Goal: Find contact information: Find contact information

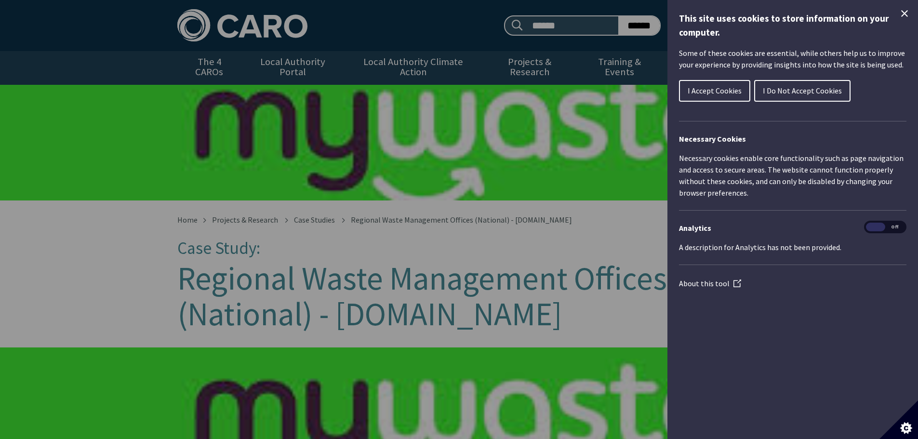
click at [905, 15] on icon "Close Cookie Control" at bounding box center [904, 14] width 12 height 12
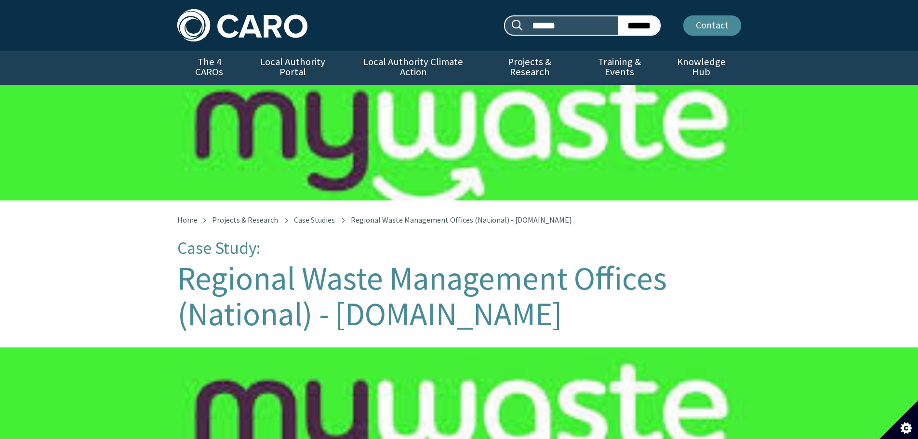
click at [714, 27] on link "Contact" at bounding box center [712, 25] width 58 height 20
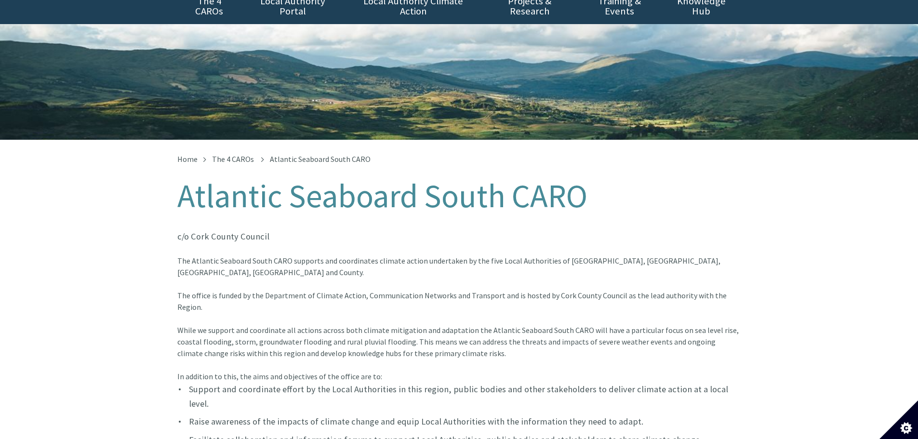
scroll to position [62, 0]
